Goal: Task Accomplishment & Management: Manage account settings

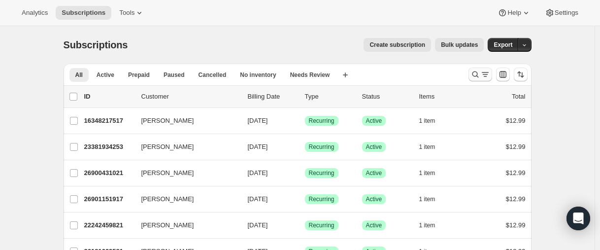
click at [472, 74] on button "Search and filter results" at bounding box center [481, 75] width 24 height 14
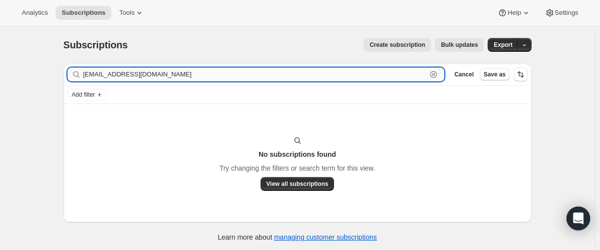
click at [131, 79] on input "[EMAIL_ADDRESS][DOMAIN_NAME]" at bounding box center [255, 75] width 344 height 14
paste input "27638857901"
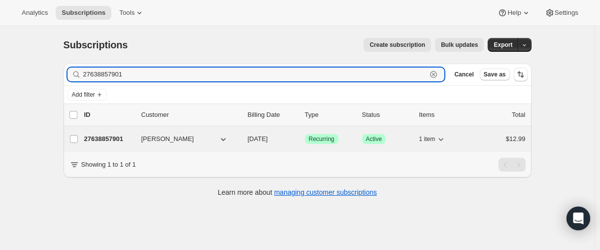
type input "27638857901"
click at [113, 139] on p "27638857901" at bounding box center [108, 139] width 49 height 10
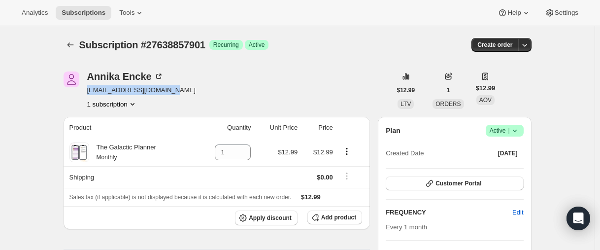
drag, startPoint x: 174, startPoint y: 89, endPoint x: 89, endPoint y: 90, distance: 84.8
click at [89, 90] on div "[PERSON_NAME] [EMAIL_ADDRESS][DOMAIN_NAME] 1 subscription" at bounding box center [228, 89] width 328 height 37
copy span "[EMAIL_ADDRESS][DOMAIN_NAME]"
click at [73, 46] on icon "Subscriptions" at bounding box center [71, 45] width 10 height 10
